Goal: Navigation & Orientation: Find specific page/section

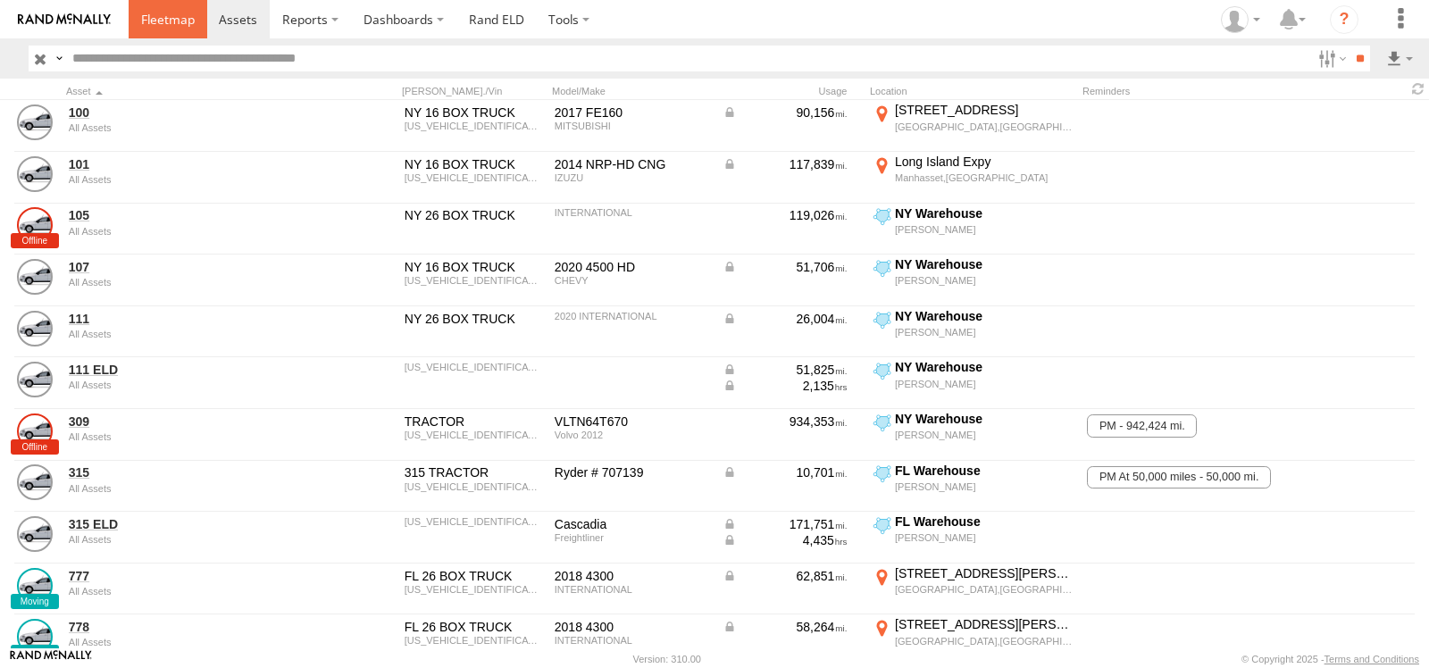
click at [163, 25] on span at bounding box center [168, 19] width 54 height 17
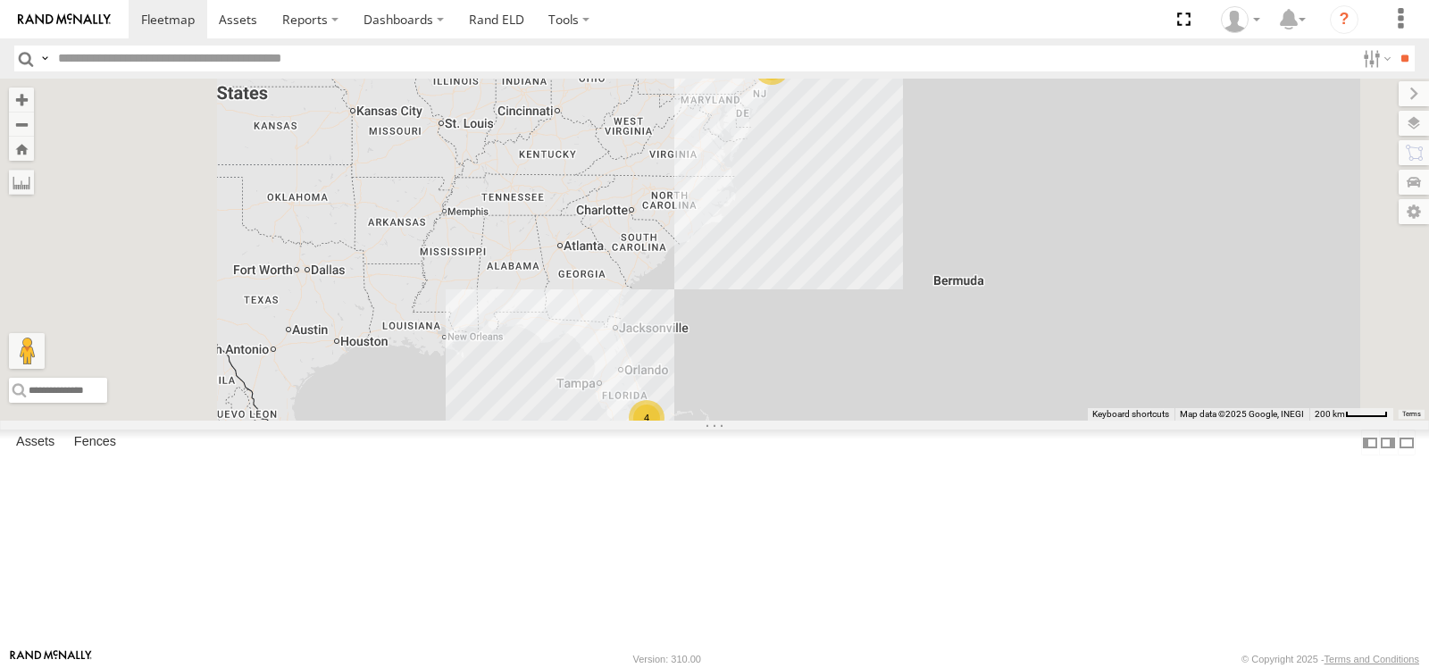
click at [0, 0] on span at bounding box center [0, 0] width 0 height 0
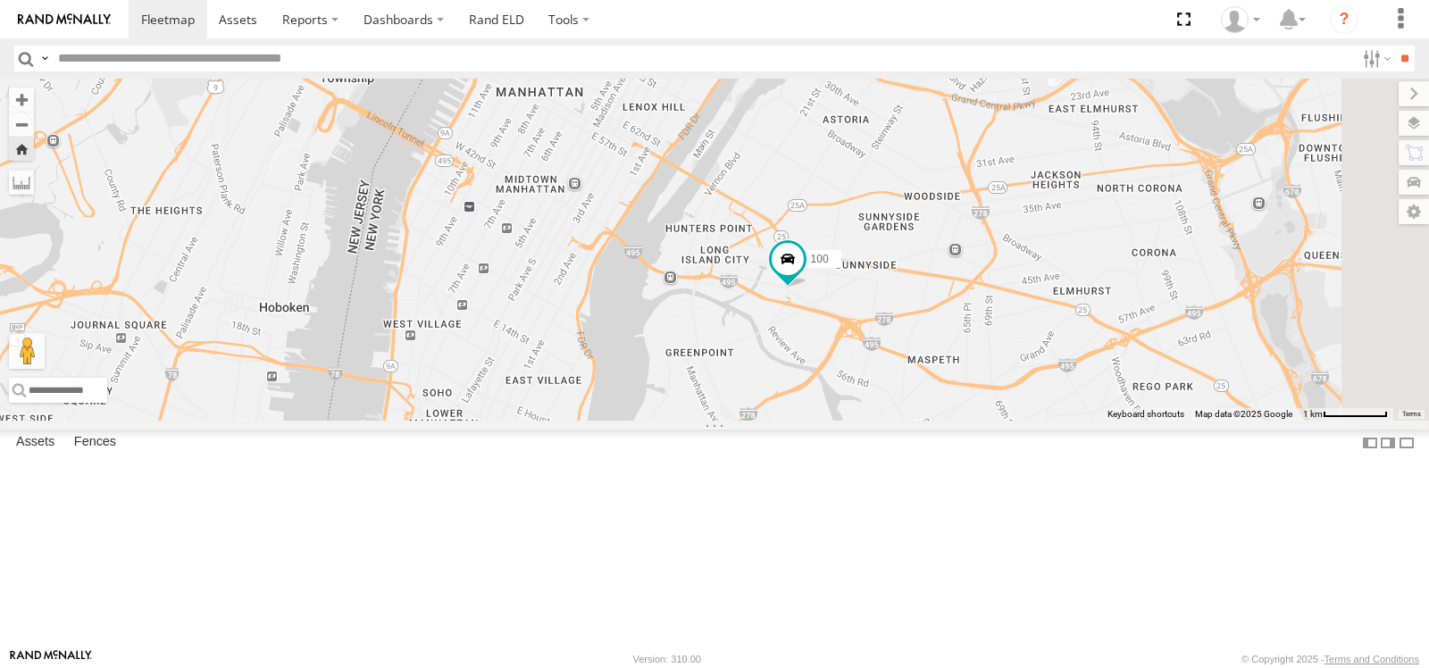
drag, startPoint x: 1180, startPoint y: 395, endPoint x: 1109, endPoint y: 329, distance: 97.3
click at [1109, 330] on div "100" at bounding box center [714, 250] width 1429 height 342
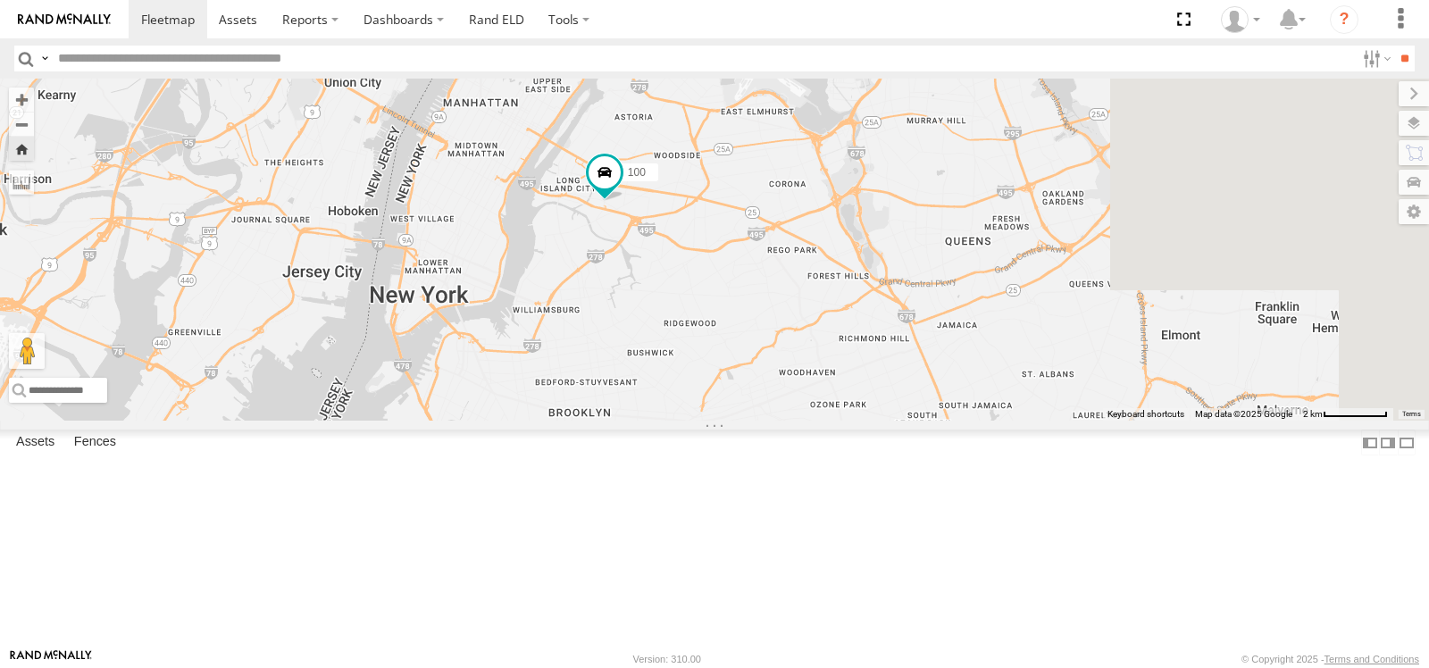
drag, startPoint x: 1179, startPoint y: 386, endPoint x: 971, endPoint y: 360, distance: 209.6
click at [971, 360] on div "100" at bounding box center [714, 250] width 1429 height 342
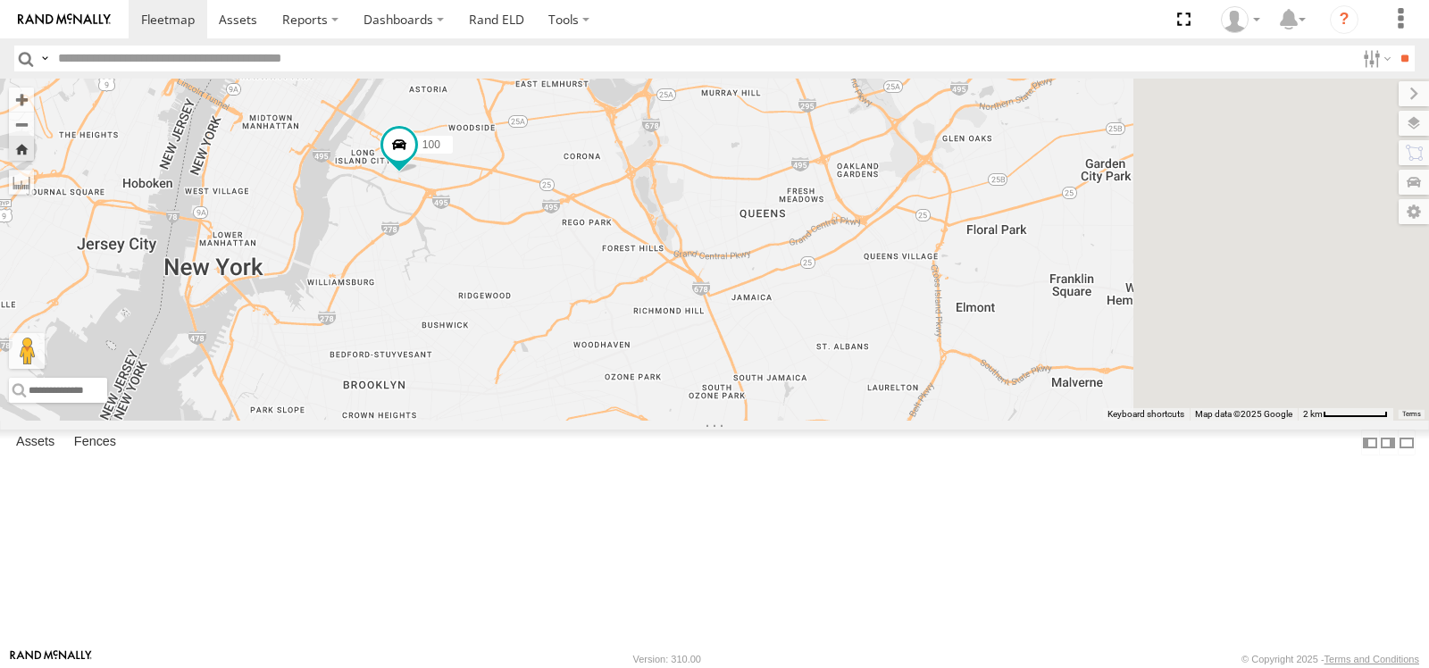
drag, startPoint x: 1197, startPoint y: 418, endPoint x: 926, endPoint y: 390, distance: 272.8
click at [926, 390] on div "100" at bounding box center [714, 250] width 1429 height 342
